Goal: Task Accomplishment & Management: Manage account settings

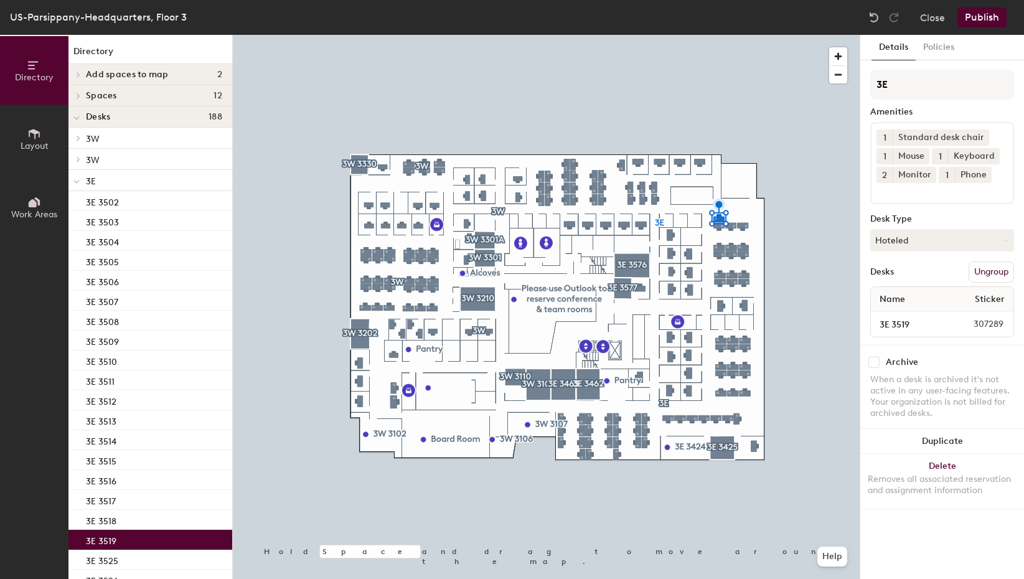
click at [876, 361] on input "checkbox" at bounding box center [873, 362] width 11 height 11
checkbox input "true"
click at [984, 17] on button "Publish" at bounding box center [981, 17] width 49 height 20
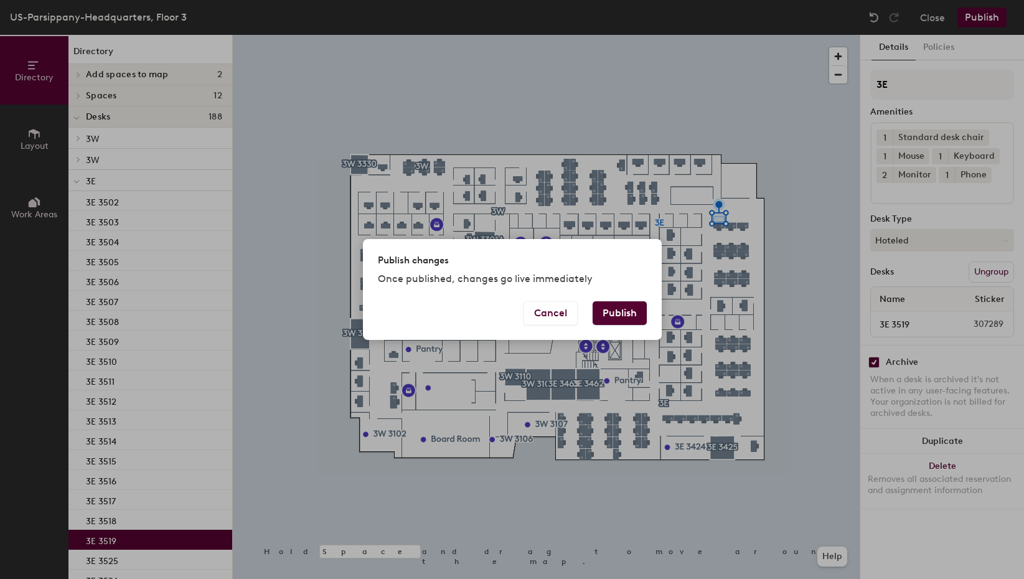
click at [627, 309] on button "Publish" at bounding box center [620, 313] width 54 height 24
